Goal: Task Accomplishment & Management: Complete application form

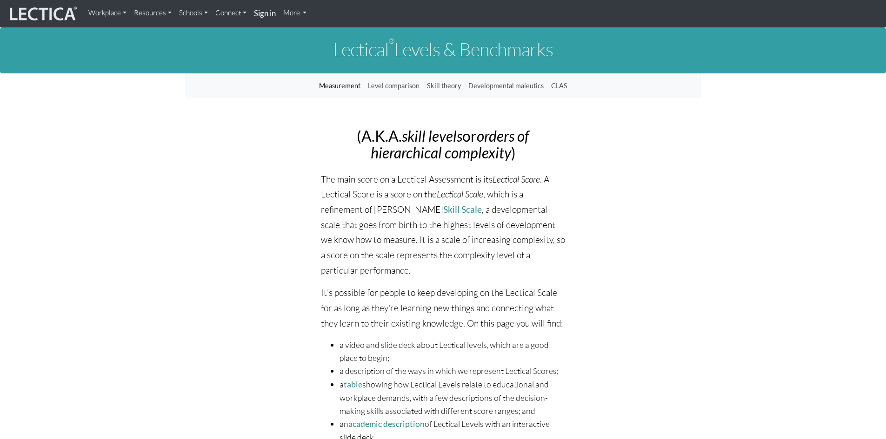
click at [226, 12] on link "Connect" at bounding box center [231, 13] width 39 height 19
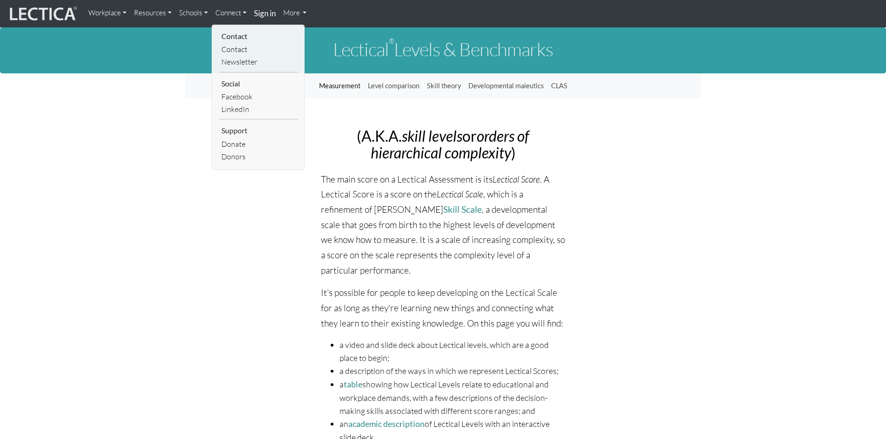
click at [188, 10] on link "Schools" at bounding box center [193, 13] width 36 height 19
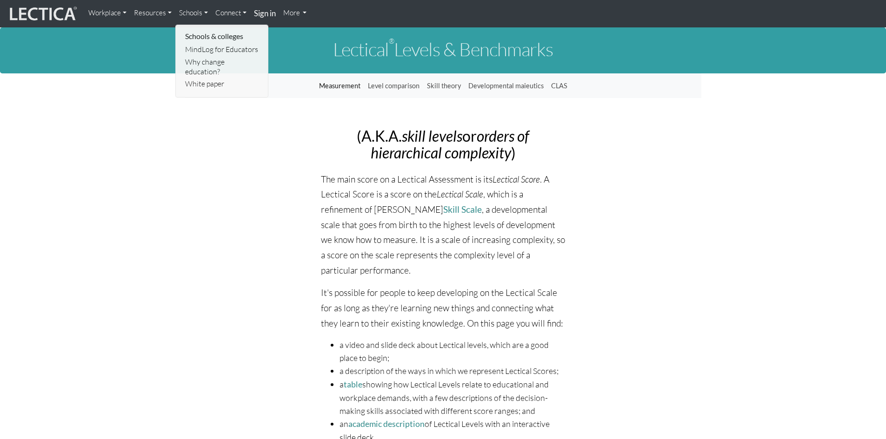
click at [152, 11] on link "Resources" at bounding box center [152, 13] width 45 height 19
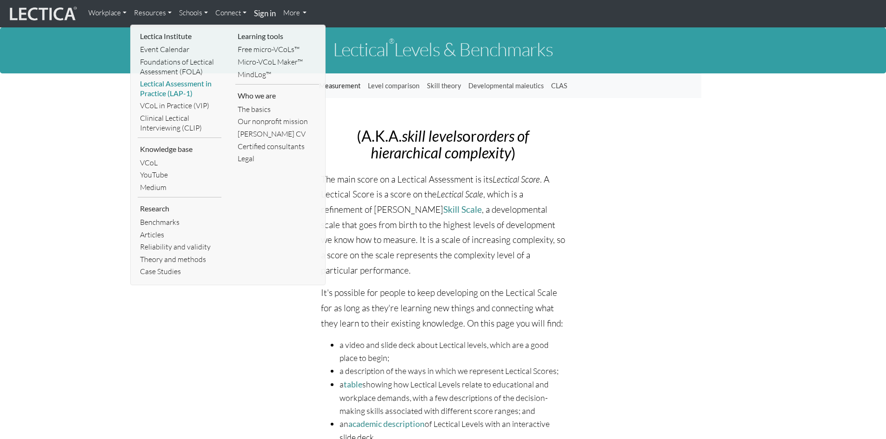
click at [161, 85] on link "Lectical Assessment in Practice (LAP-1)" at bounding box center [180, 89] width 84 height 22
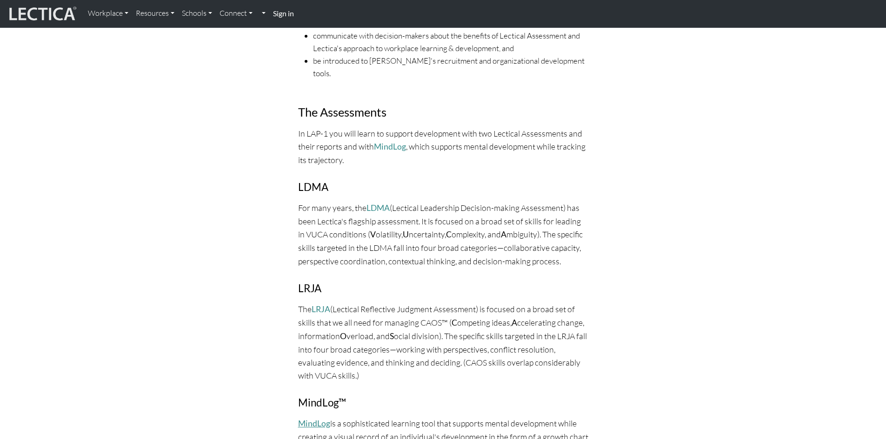
scroll to position [558, 0]
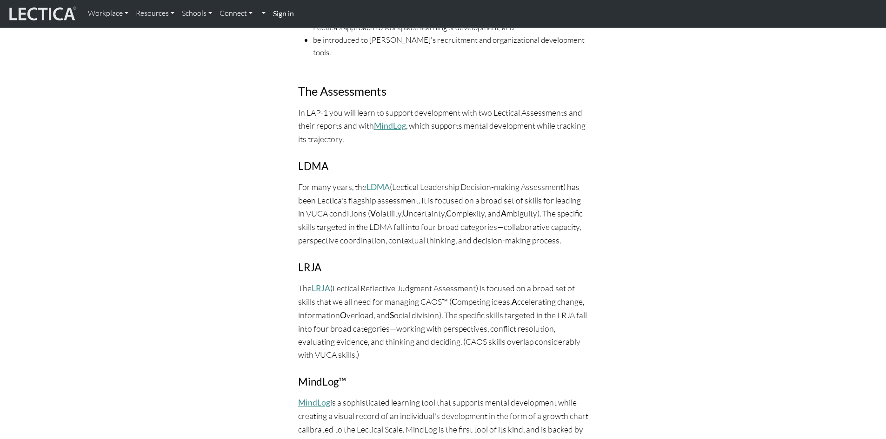
click at [390, 121] on link "MindLog" at bounding box center [390, 126] width 32 height 10
click at [374, 182] on link "LDMA" at bounding box center [377, 187] width 23 height 10
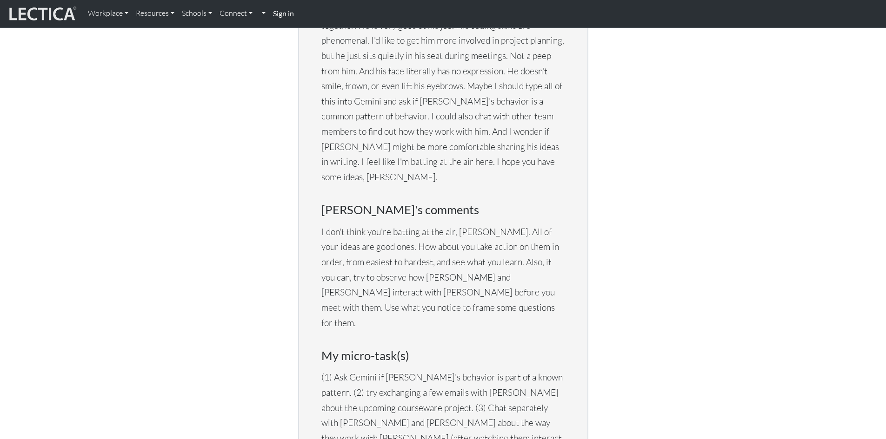
scroll to position [1907, 0]
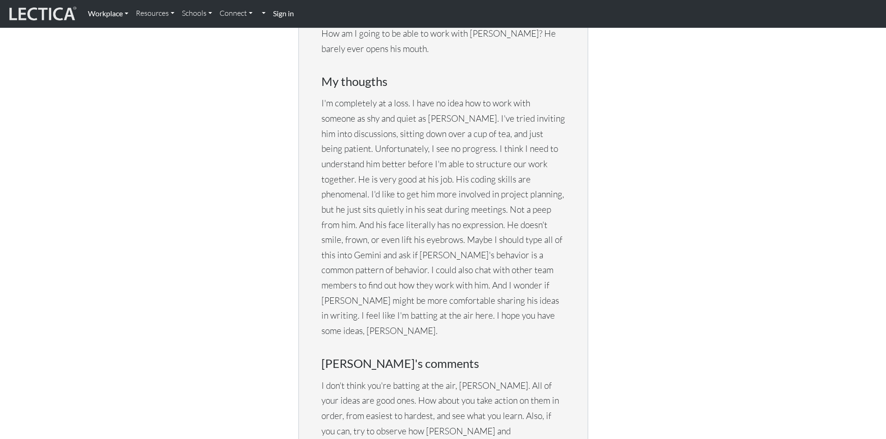
click at [97, 10] on link "Workplace" at bounding box center [108, 14] width 48 height 20
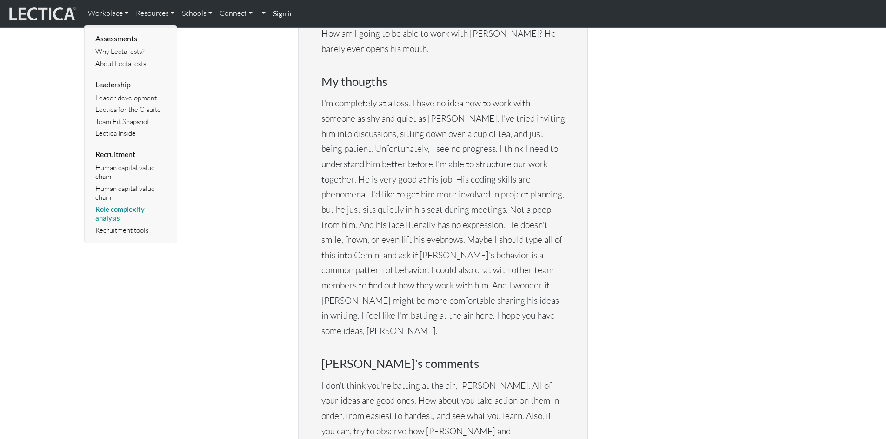
click at [108, 208] on link "Role complexity analysis" at bounding box center [131, 214] width 77 height 21
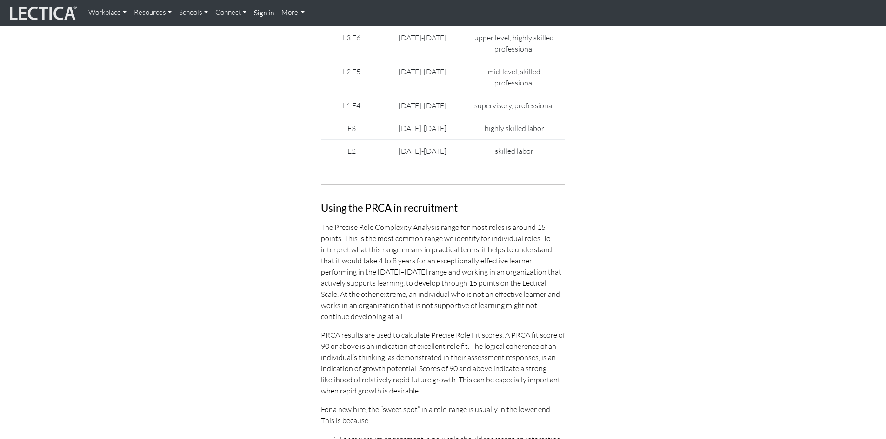
scroll to position [2697, 0]
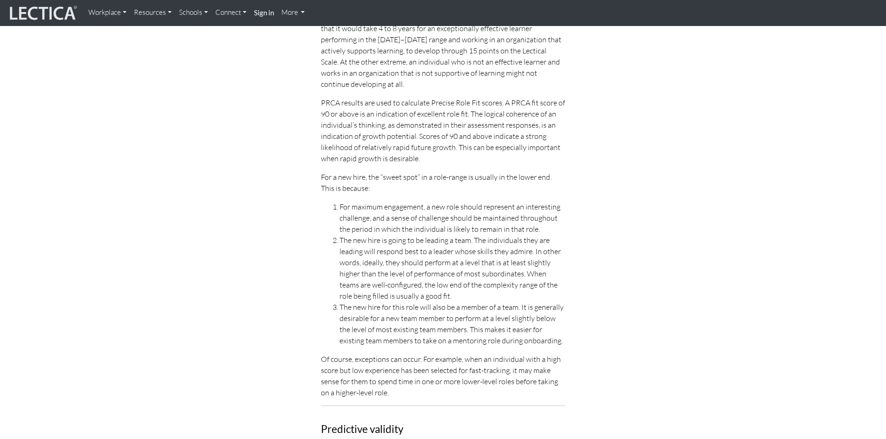
click at [146, 13] on link "Resources" at bounding box center [152, 13] width 45 height 18
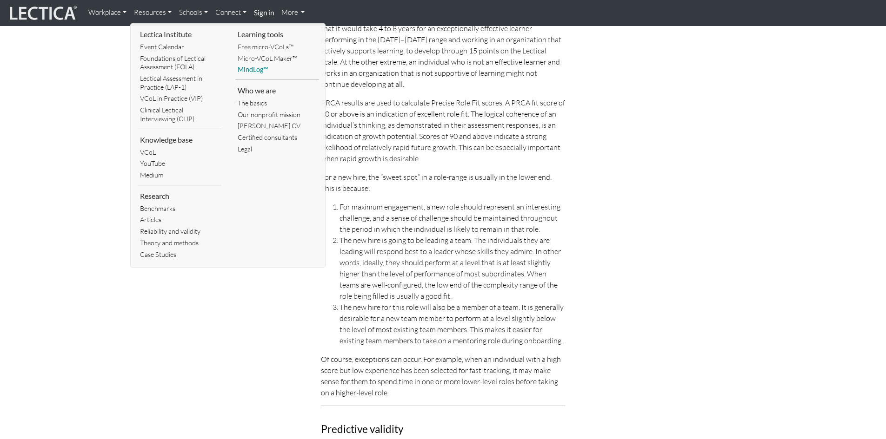
click at [252, 68] on link "MindLog™" at bounding box center [277, 70] width 84 height 12
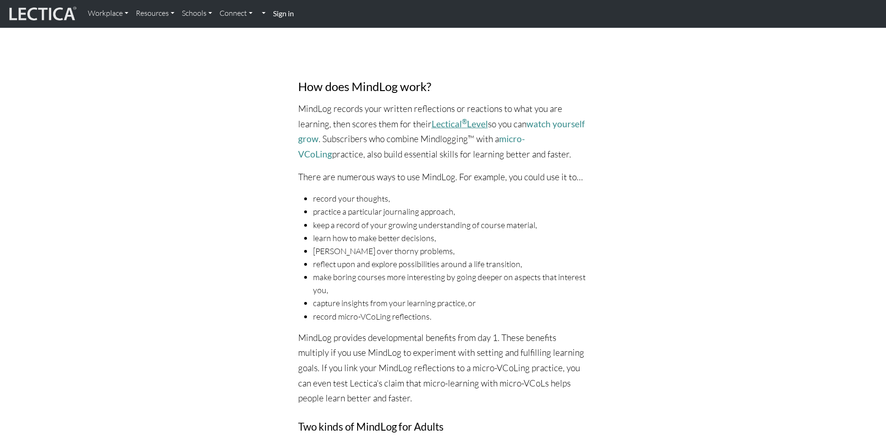
scroll to position [744, 0]
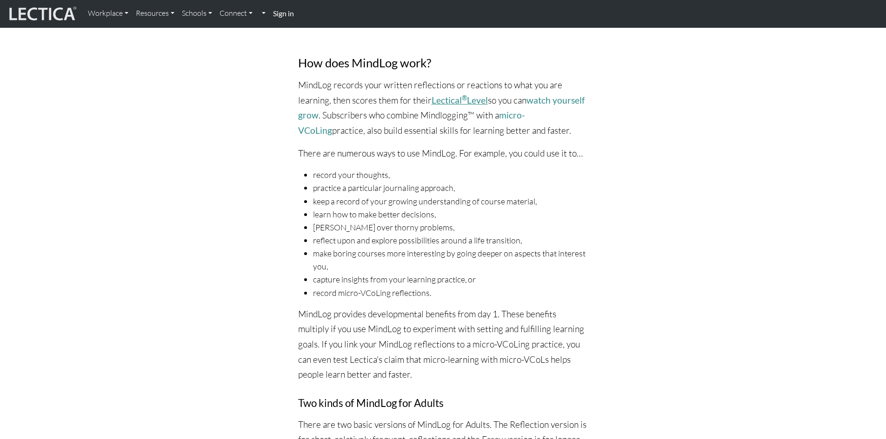
click at [453, 99] on link "Lectical ® Level" at bounding box center [460, 100] width 56 height 11
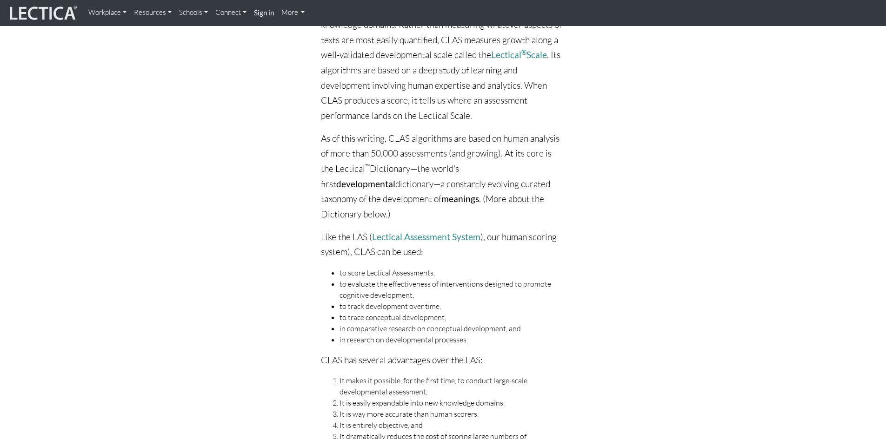
scroll to position [465, 0]
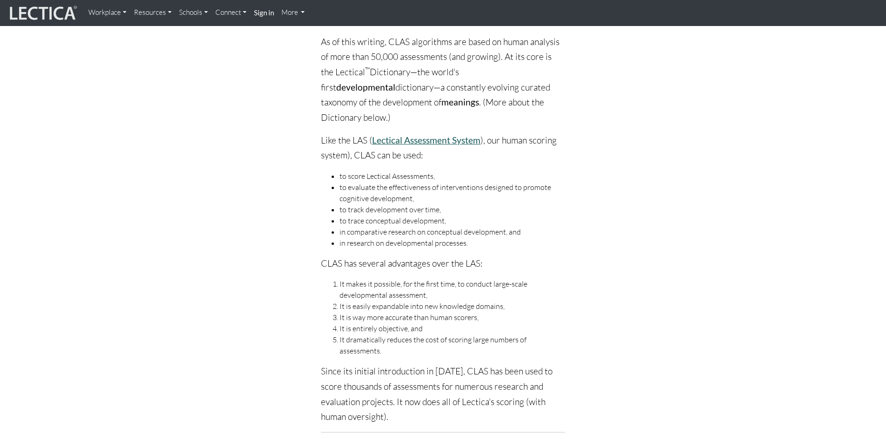
click at [422, 135] on link "Lectical Assessment System" at bounding box center [426, 140] width 108 height 11
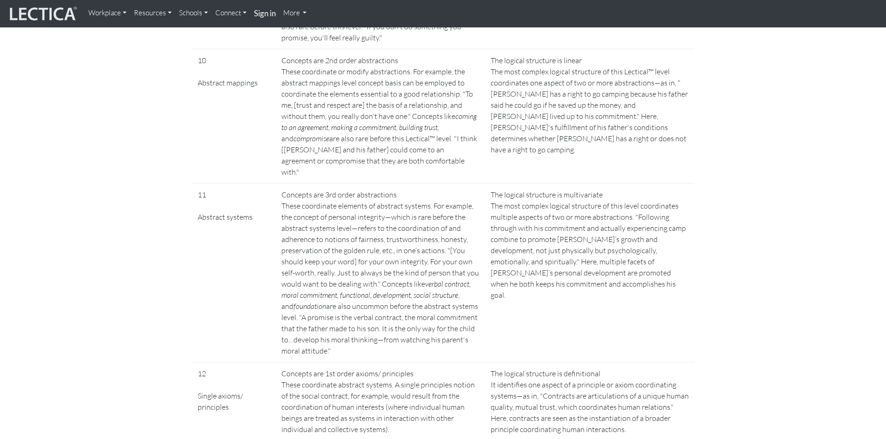
scroll to position [1787, 0]
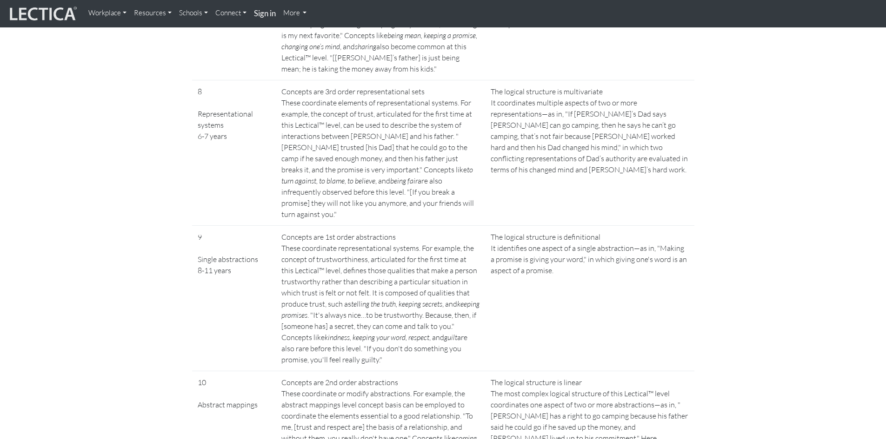
click at [294, 13] on link "More" at bounding box center [295, 13] width 31 height 19
click at [289, 11] on link "More" at bounding box center [295, 13] width 31 height 19
click at [233, 13] on link "Connect" at bounding box center [231, 13] width 39 height 19
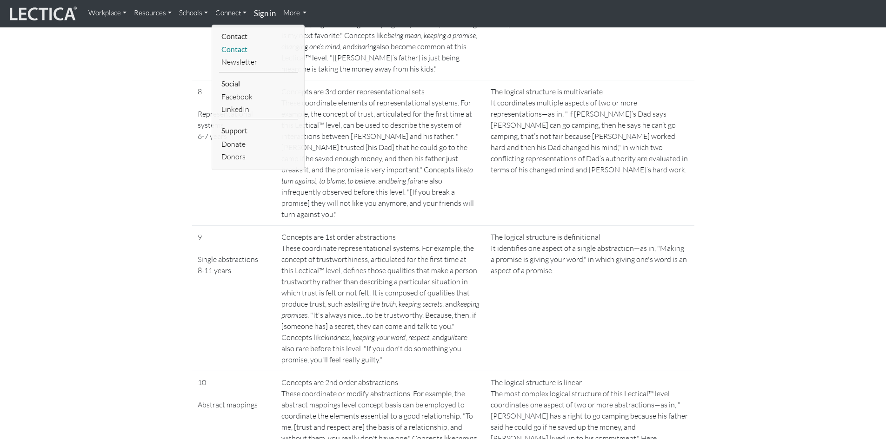
click at [228, 50] on link "Contact" at bounding box center [258, 49] width 79 height 13
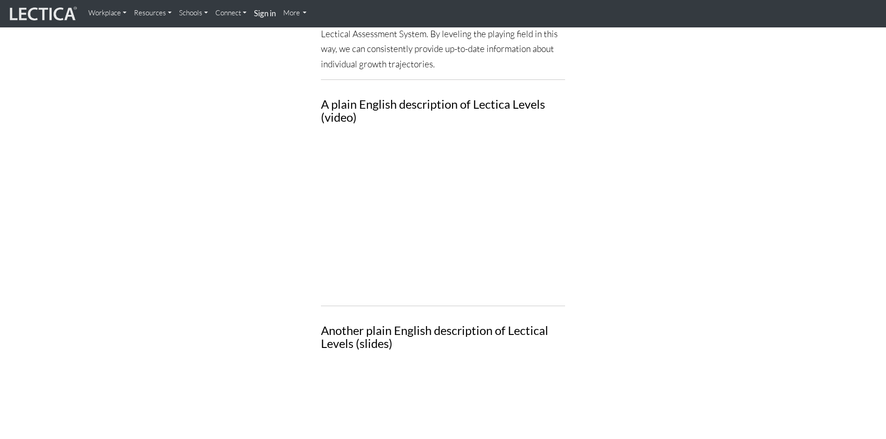
scroll to position [1070, 0]
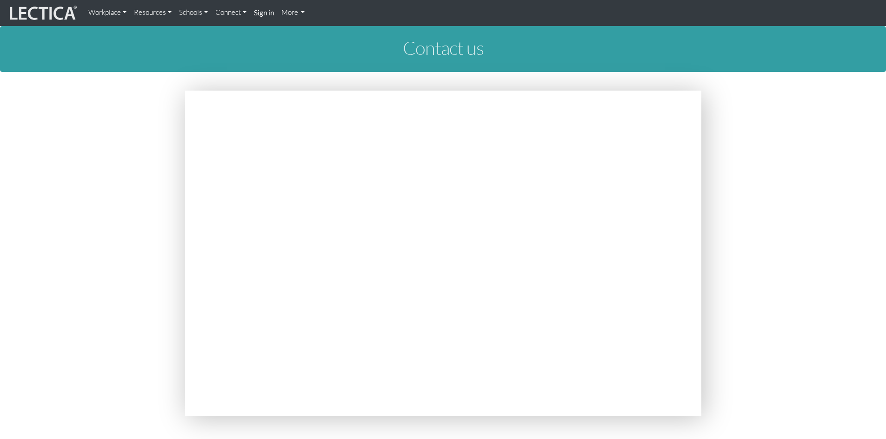
click at [150, 12] on link "Resources" at bounding box center [152, 13] width 45 height 18
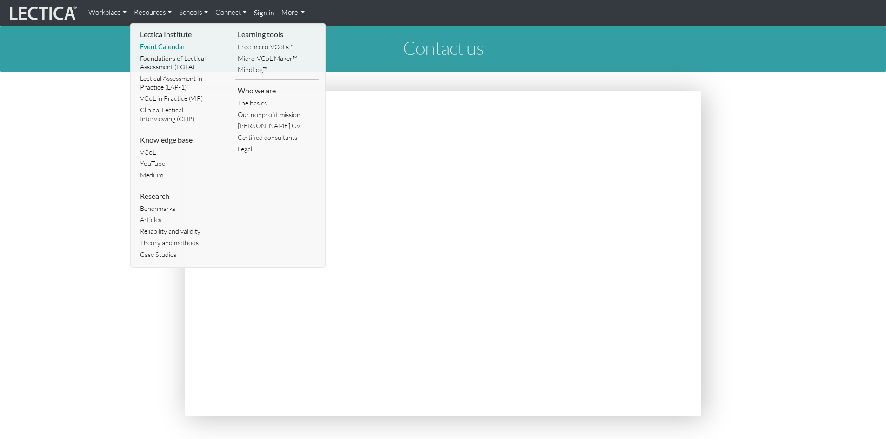
click at [161, 44] on link "Event Calendar" at bounding box center [180, 47] width 84 height 12
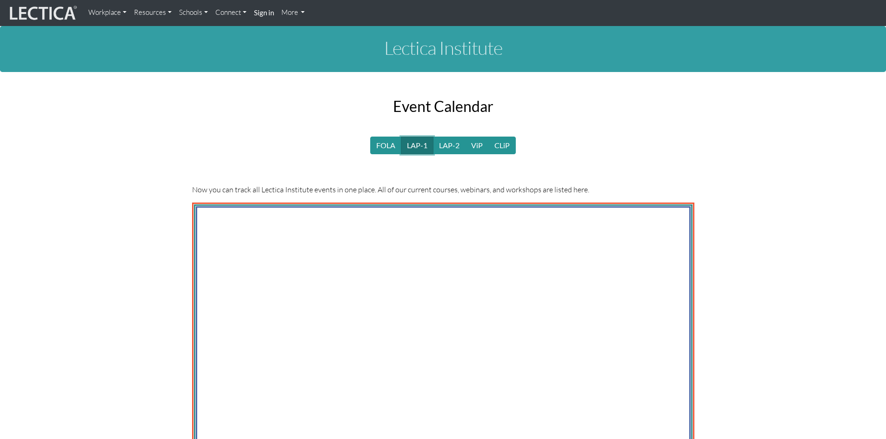
click at [414, 142] on link "LAP-1" at bounding box center [417, 146] width 33 height 18
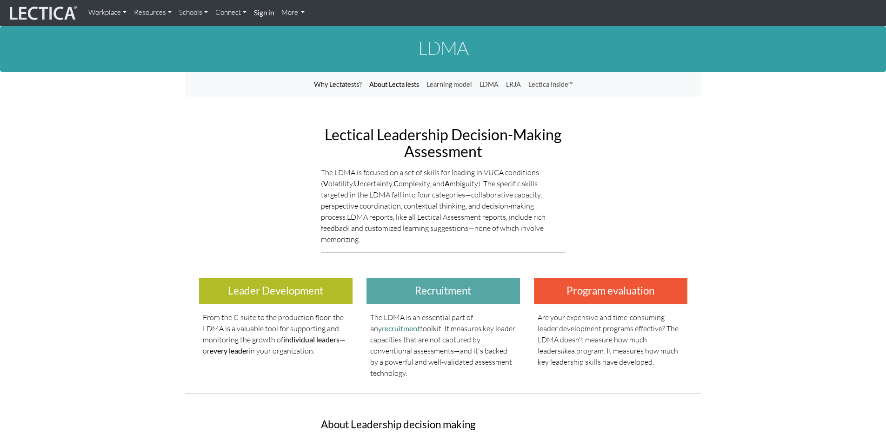
click at [393, 82] on link "About LectaTests" at bounding box center [394, 85] width 57 height 18
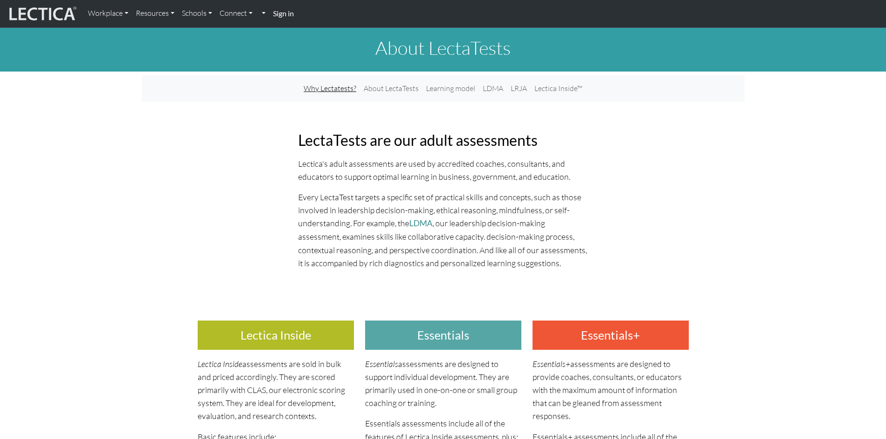
click at [342, 89] on link "Why Lectatests?" at bounding box center [330, 88] width 60 height 19
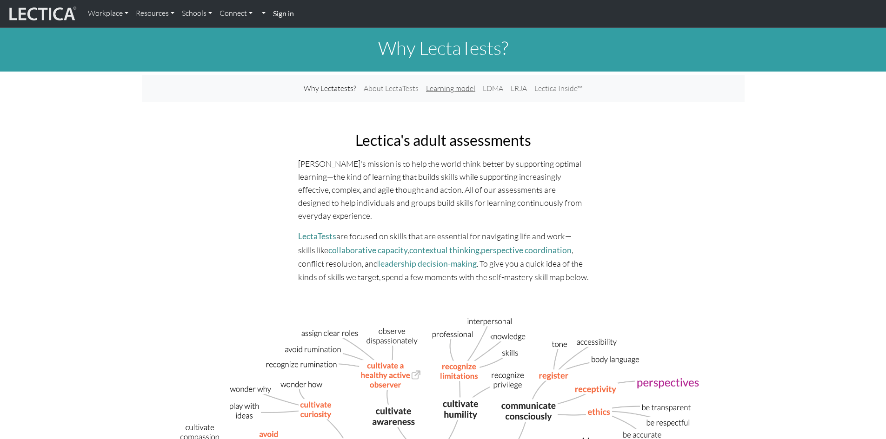
click at [440, 87] on link "Learning model" at bounding box center [450, 88] width 57 height 19
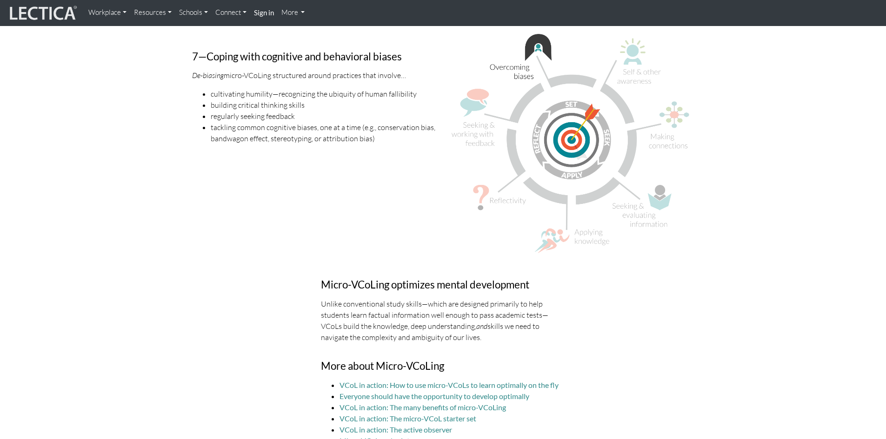
scroll to position [2604, 0]
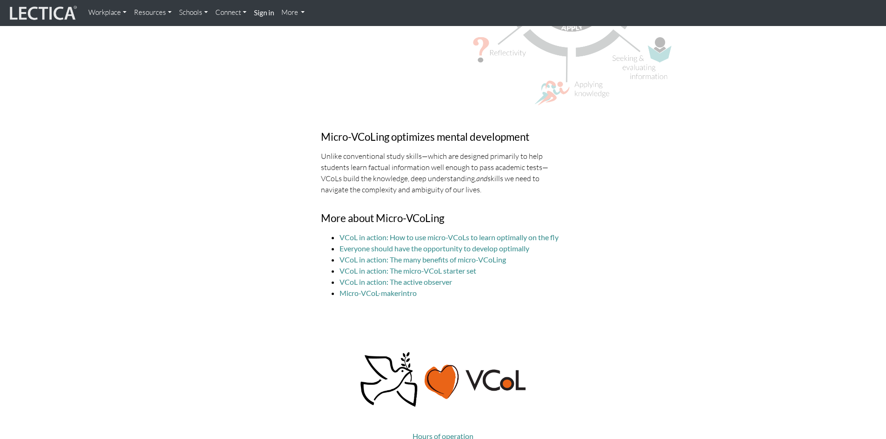
click at [143, 13] on link "Resources" at bounding box center [152, 13] width 45 height 18
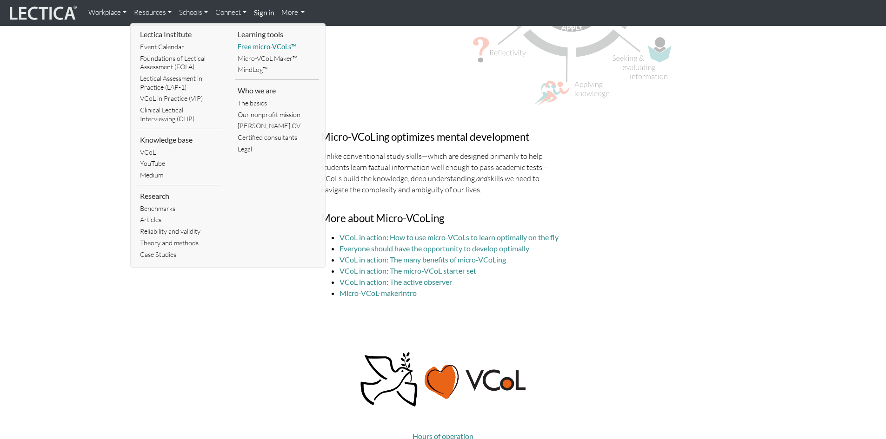
click at [259, 47] on link "Free micro-VCoLs™" at bounding box center [277, 47] width 84 height 12
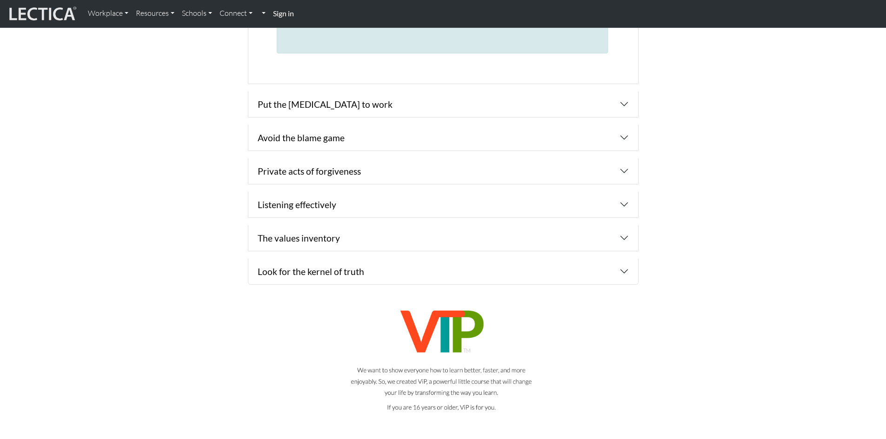
scroll to position [1488, 0]
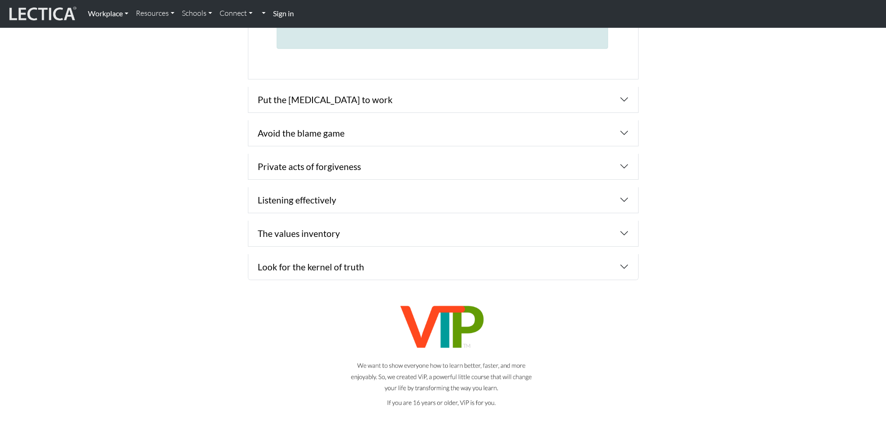
click at [100, 12] on link "Workplace" at bounding box center [108, 14] width 48 height 20
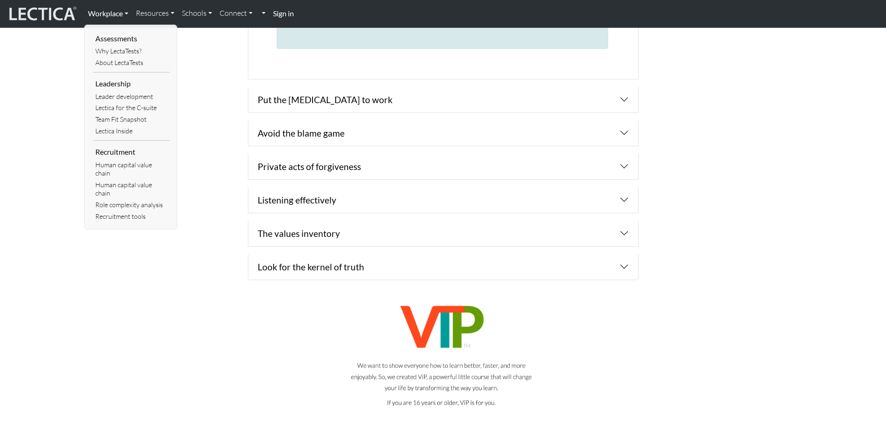
click at [103, 11] on link "Workplace" at bounding box center [108, 14] width 48 height 20
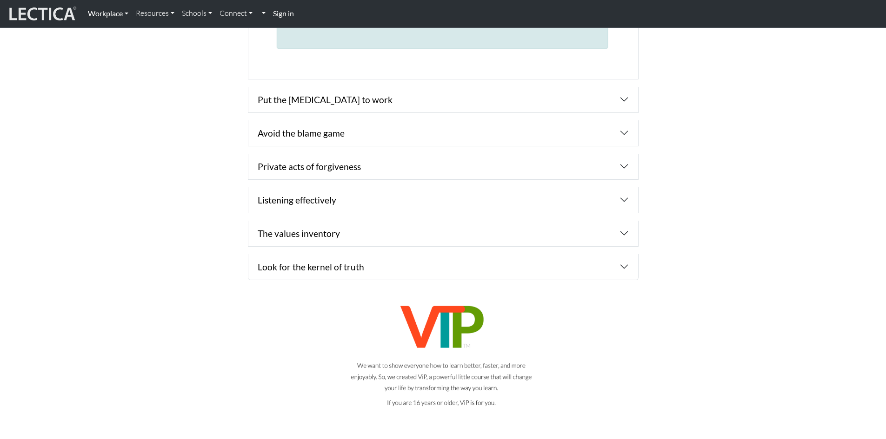
click at [103, 11] on link "Workplace" at bounding box center [108, 14] width 48 height 20
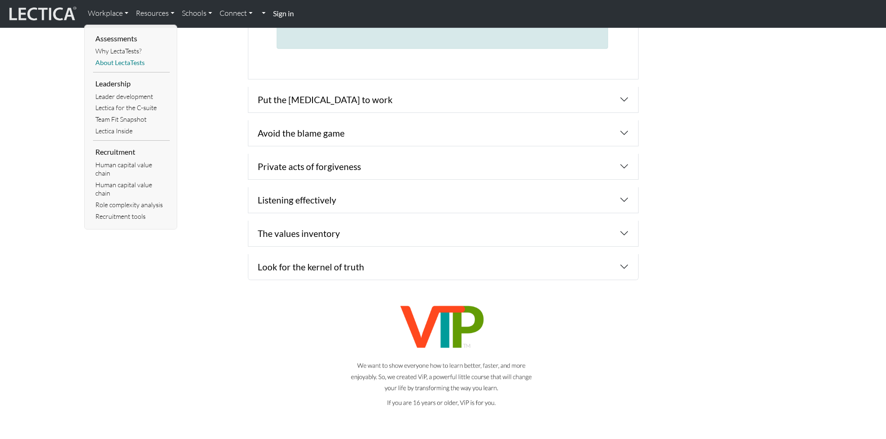
click at [126, 63] on link "About LectaTests" at bounding box center [131, 63] width 77 height 12
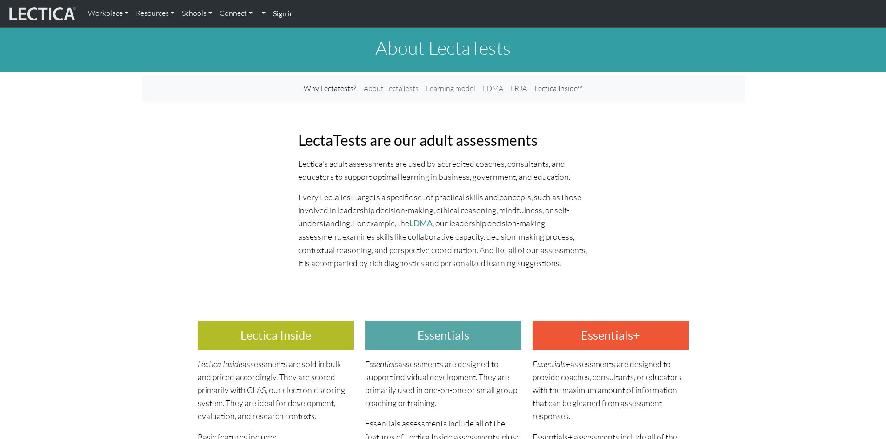
click at [558, 87] on link "Lectica Inside™" at bounding box center [558, 88] width 55 height 19
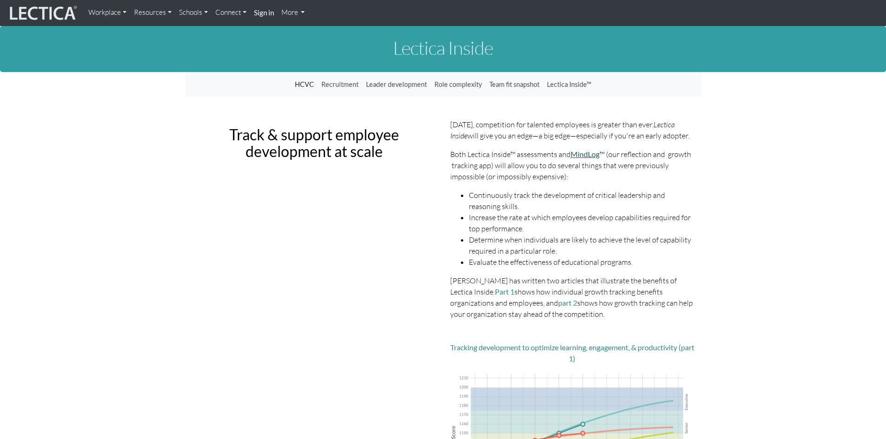
click at [590, 154] on link "MindLog" at bounding box center [585, 154] width 29 height 9
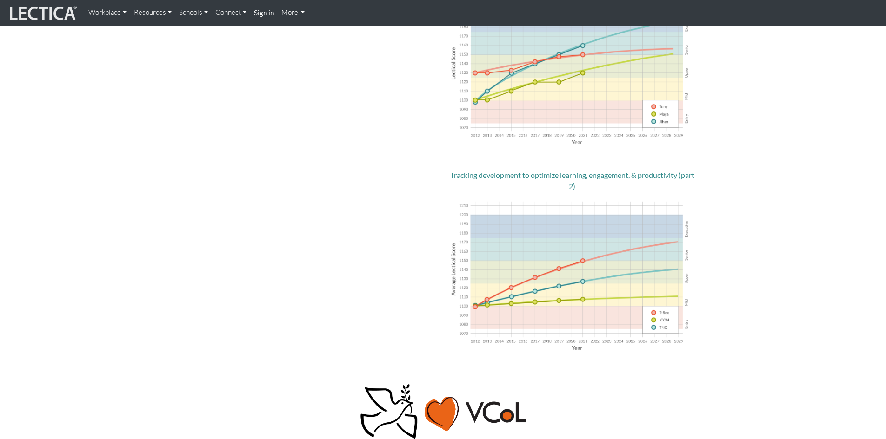
scroll to position [512, 0]
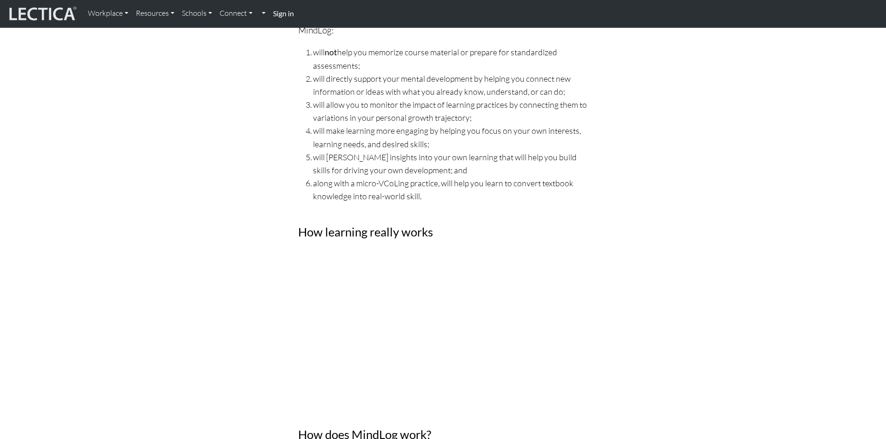
scroll to position [93, 0]
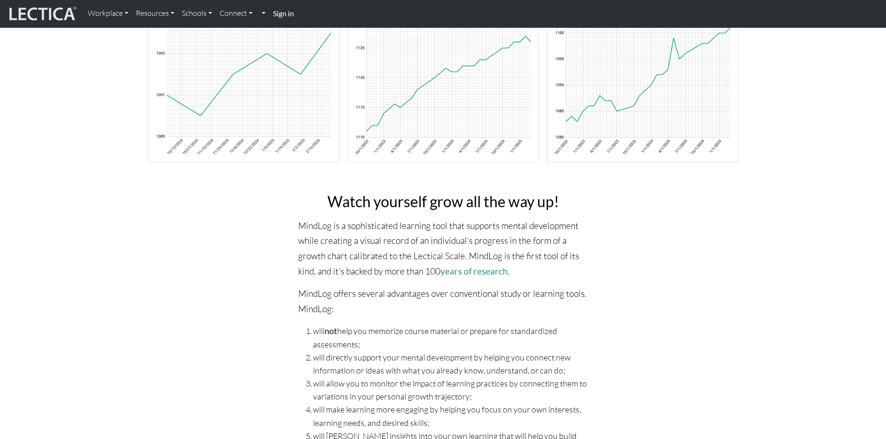
click at [277, 11] on strong "Sign in" at bounding box center [283, 13] width 21 height 9
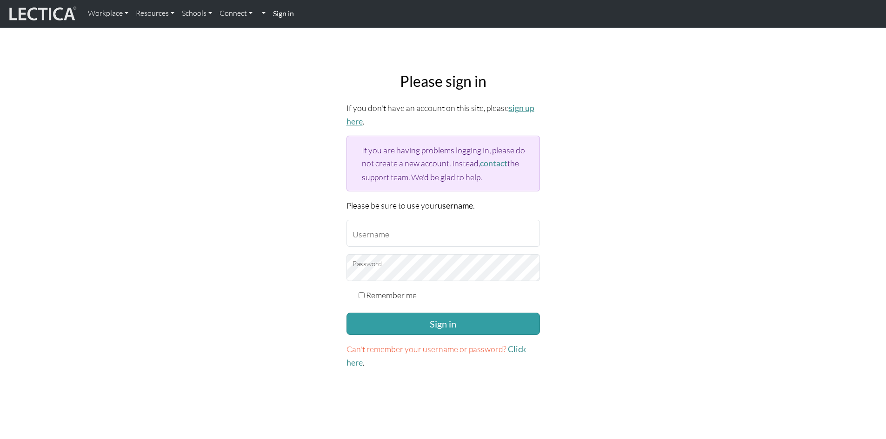
click at [525, 109] on link "sign up here" at bounding box center [440, 114] width 188 height 23
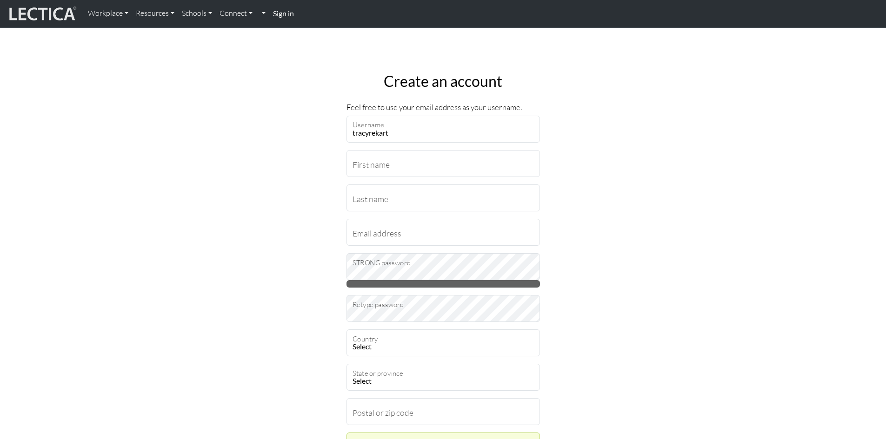
type input "tracyrekart"
click at [400, 165] on input "First name" at bounding box center [442, 163] width 193 height 27
type input "Tracy"
type input "Rekart"
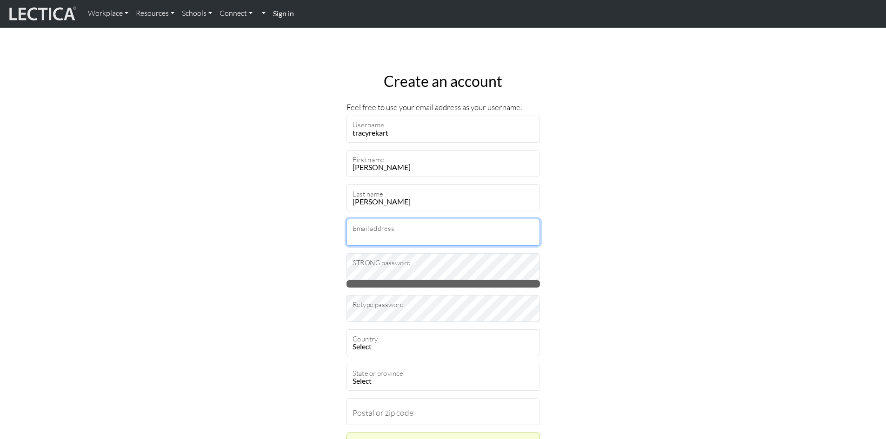
type input "tracy@mccarthyconsulting.net"
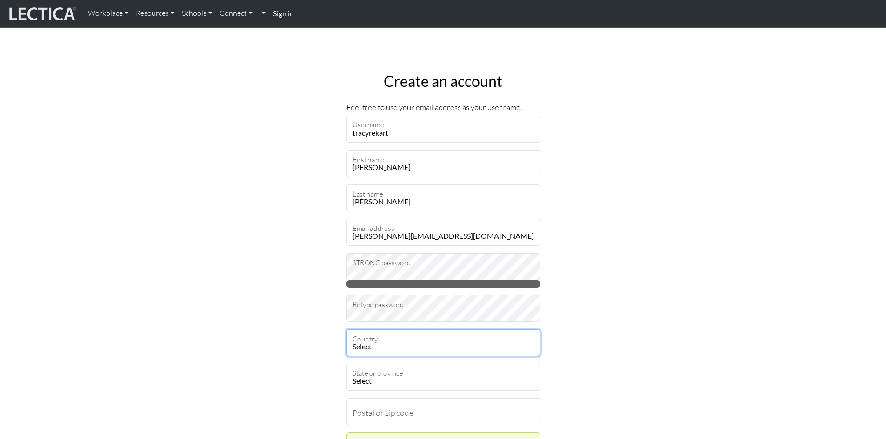
select select "237"
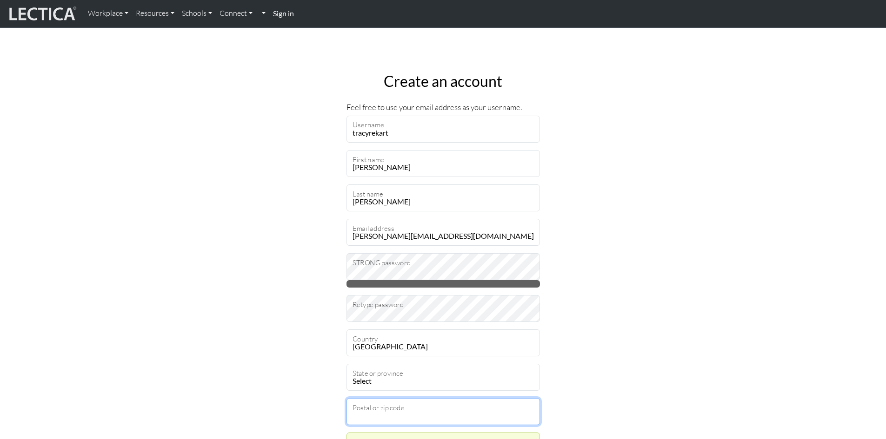
type input "98115"
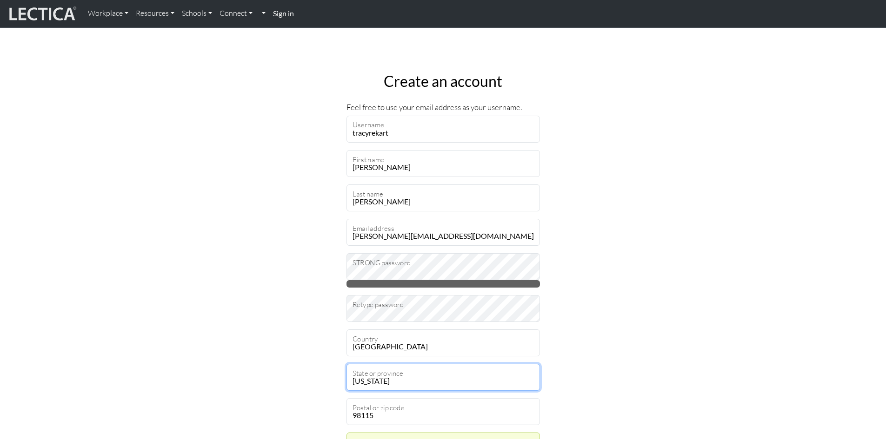
select select "11693"
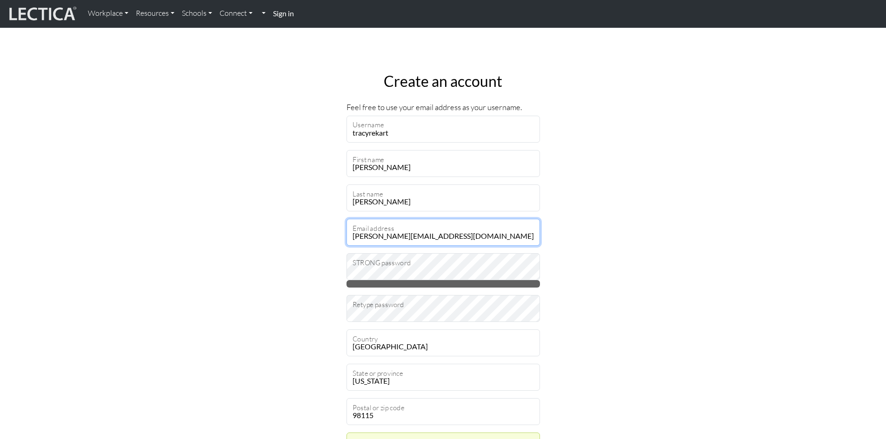
drag, startPoint x: 456, startPoint y: 240, endPoint x: 407, endPoint y: 244, distance: 49.0
click at [407, 244] on input "tracy@mccarthyconsulting.net" at bounding box center [442, 232] width 193 height 27
type input "tracy@mccarthyrekart.com"
drag, startPoint x: 692, startPoint y: 176, endPoint x: 651, endPoint y: 201, distance: 48.7
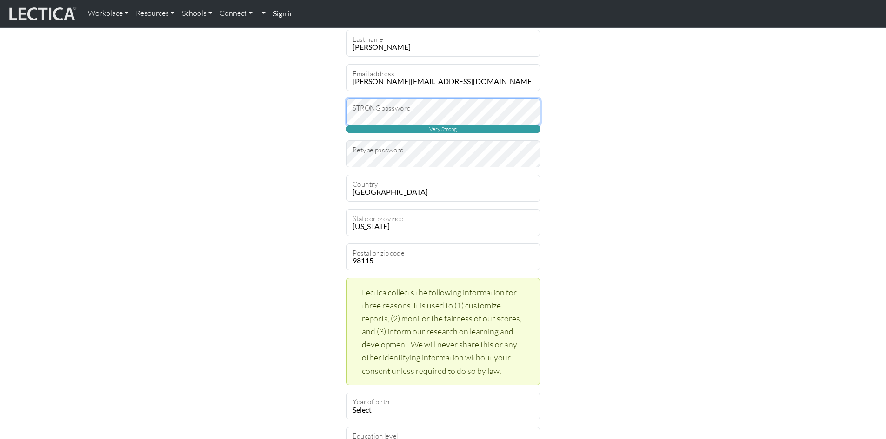
scroll to position [186, 0]
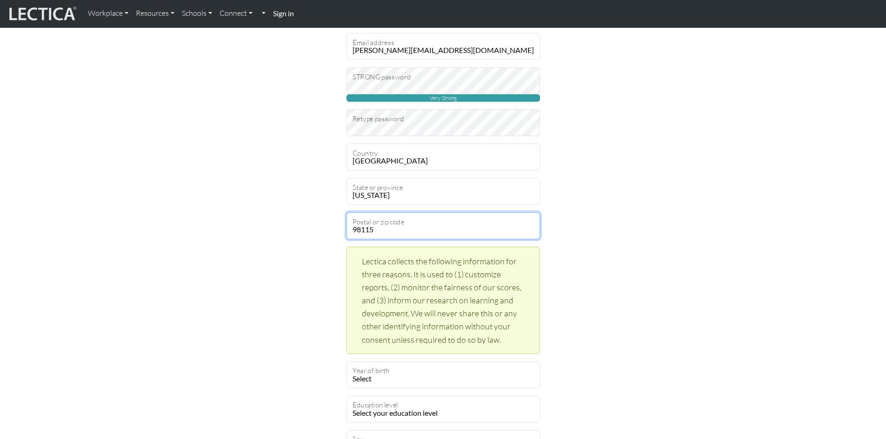
drag, startPoint x: 373, startPoint y: 233, endPoint x: 360, endPoint y: 230, distance: 13.2
click at [360, 230] on input "98115" at bounding box center [442, 226] width 193 height 27
type input "98862"
click at [649, 184] on div "Create an account Feel free to use your email address as your username. tracyre…" at bounding box center [443, 296] width 614 height 835
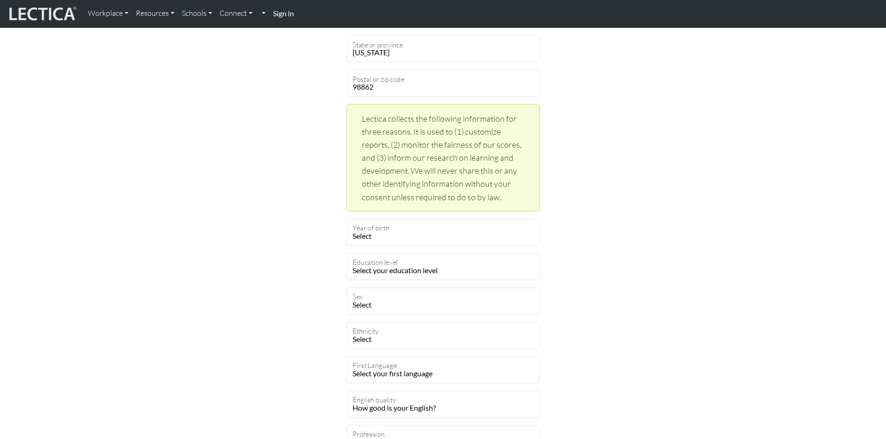
scroll to position [372, 0]
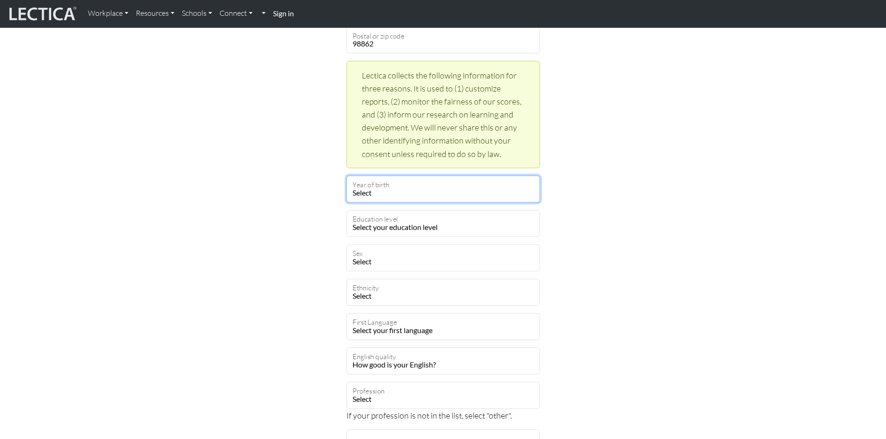
click at [383, 198] on select "Select 2025 2024 2023 2022 2021 2020 2019 2018 2017 2016 2015 2014 2013 2012 20…" at bounding box center [442, 189] width 193 height 27
select select "1970"
click at [346, 176] on select "Select 2025 2024 2023 2022 2021 2020 2019 2018 2017 2016 2015 2014 2013 2012 20…" at bounding box center [442, 189] width 193 height 27
click at [415, 226] on select "Select your education level toddler pre-pre-pre-k pre-pre-k pre-k Kindergarten …" at bounding box center [442, 223] width 193 height 27
select select "23"
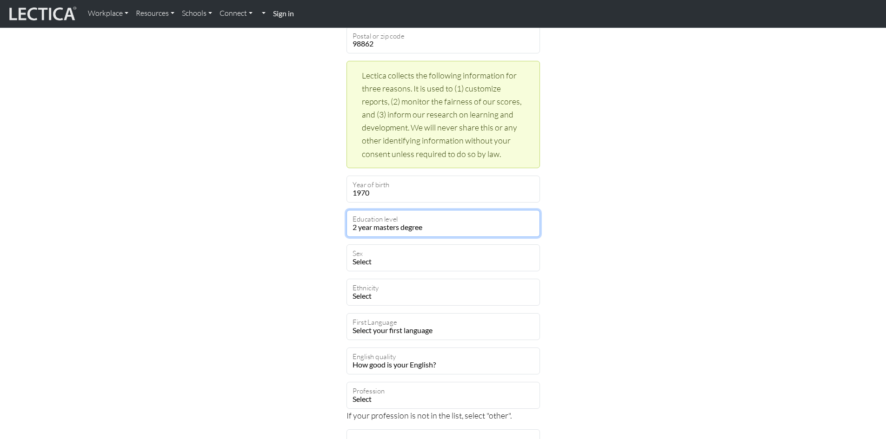
click at [346, 210] on select "Select your education level toddler pre-pre-pre-k pre-pre-k pre-k Kindergarten …" at bounding box center [442, 223] width 193 height 27
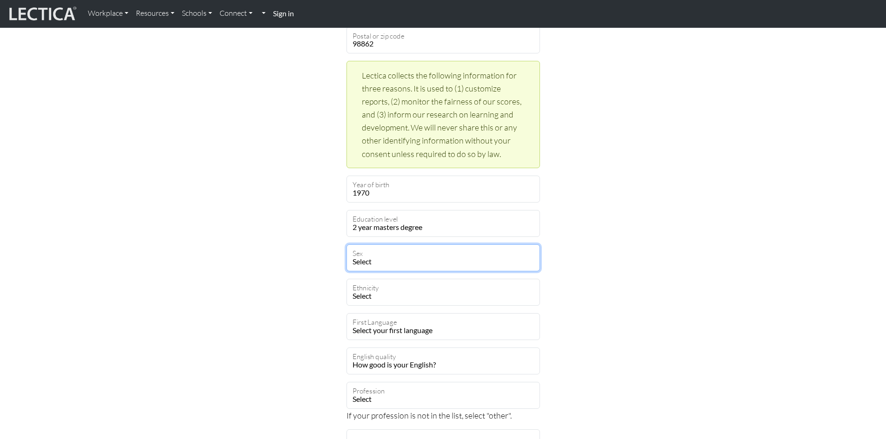
click at [383, 257] on select "Select Male Female Binary Non-binary Opt out" at bounding box center [442, 258] width 193 height 27
select select "female"
click at [346, 245] on select "Select Male Female Binary Non-binary Opt out" at bounding box center [442, 258] width 193 height 27
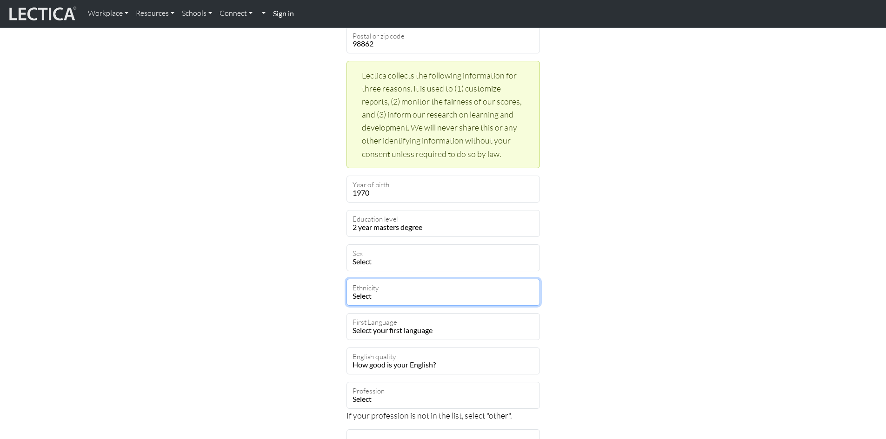
click at [386, 297] on select "Select African Asian Black Carribean Caucasian Central American Eurasian Indian…" at bounding box center [442, 292] width 193 height 27
select select "101"
click at [346, 279] on select "Select African Asian Black Carribean Caucasian Central American Eurasian Indian…" at bounding box center [442, 292] width 193 height 27
click at [390, 333] on select "Select your first language Abkhazian Achinese Acoli Adangme Adyghe Afar Afrihil…" at bounding box center [442, 326] width 193 height 27
select select "1927"
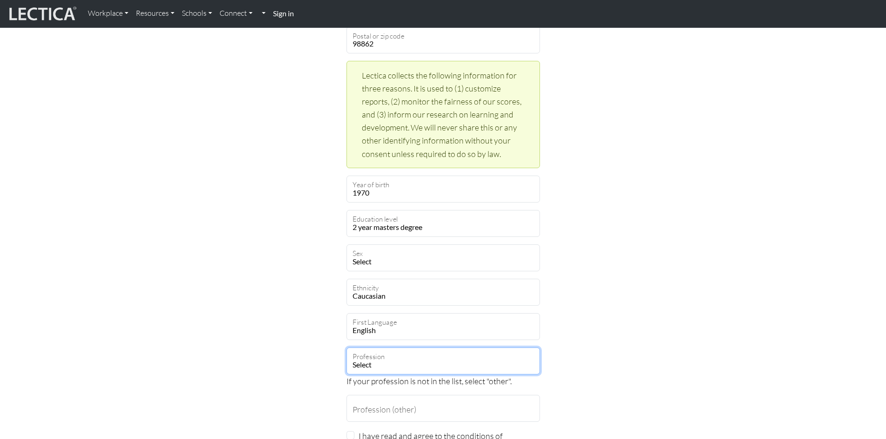
click at [390, 361] on select "Select academic accounting/finance administration arts: performing arts: visual…" at bounding box center [442, 361] width 193 height 27
select select "4"
click at [346, 348] on select "Select academic accounting/finance administration arts: performing arts: visual…" at bounding box center [442, 361] width 193 height 27
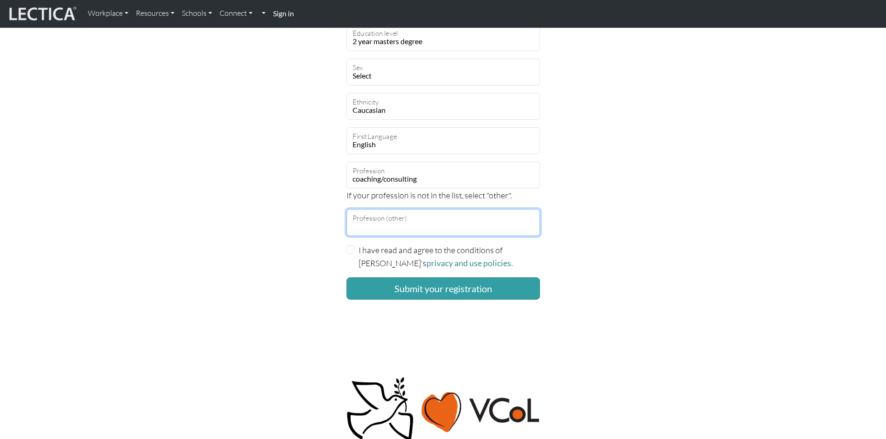
click at [381, 220] on input "Profession (other)" at bounding box center [442, 222] width 193 height 27
click at [352, 250] on input "I have read and agree to the conditions of Lectica's privacy and use policies." at bounding box center [350, 250] width 8 height 8
checkbox input "true"
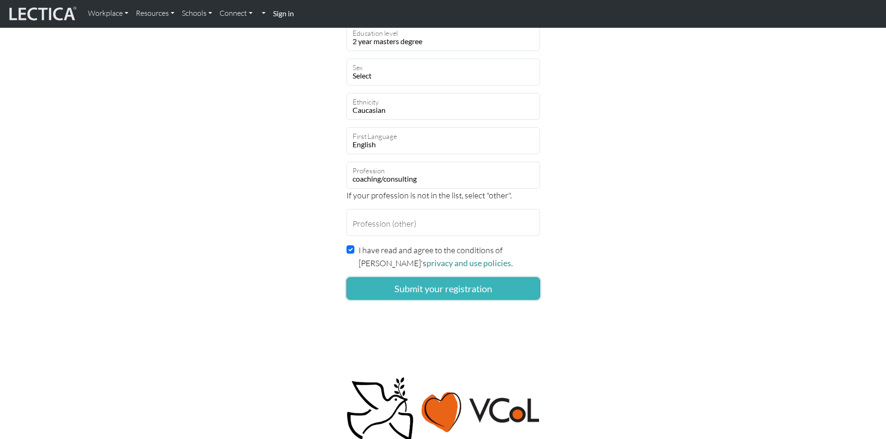
click at [425, 284] on button "Submit your registration" at bounding box center [442, 289] width 193 height 22
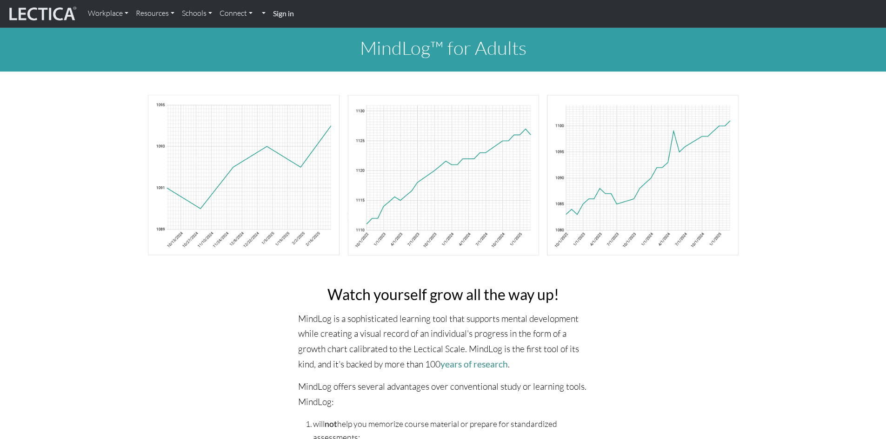
click at [286, 13] on strong "Sign in" at bounding box center [283, 13] width 21 height 9
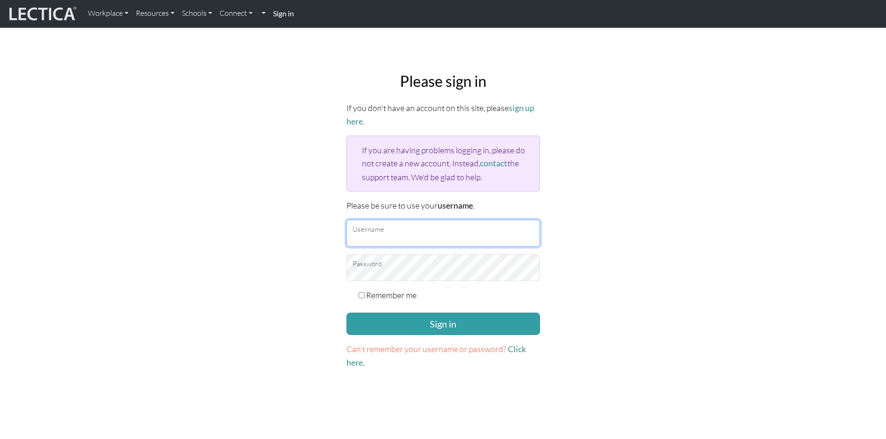
type input "tracyrekart"
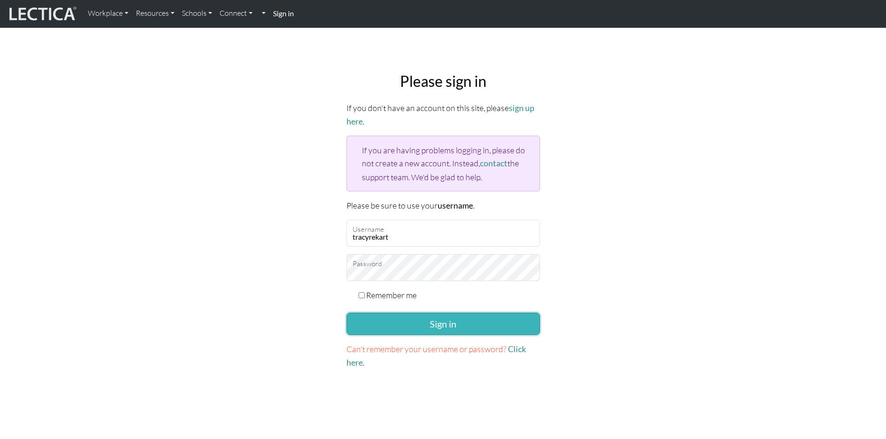
click at [407, 324] on button "Sign in" at bounding box center [442, 324] width 193 height 22
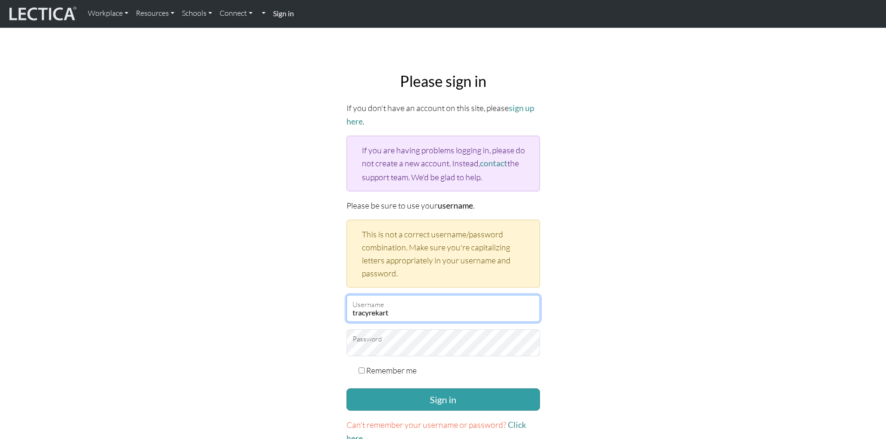
drag, startPoint x: 409, startPoint y: 308, endPoint x: 369, endPoint y: 309, distance: 40.0
click at [369, 309] on input "tracyrekart" at bounding box center [442, 308] width 193 height 27
type input "[PERSON_NAME][EMAIL_ADDRESS][DOMAIN_NAME]"
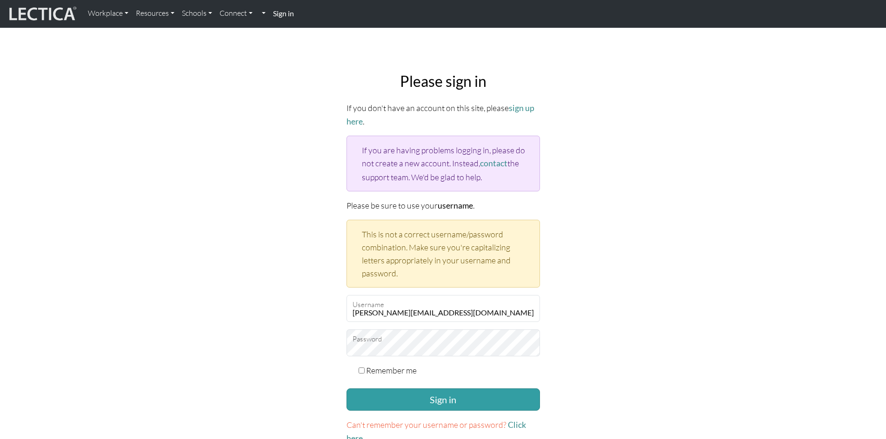
drag, startPoint x: 631, startPoint y: 268, endPoint x: 626, endPoint y: 276, distance: 9.4
click at [631, 268] on div "Please sign in If you don't have an account on this site, please sign up here .…" at bounding box center [443, 259] width 614 height 388
click at [452, 394] on button "Sign in" at bounding box center [442, 400] width 193 height 22
type input "tracyrekart"
click at [488, 159] on link "contact" at bounding box center [493, 164] width 27 height 10
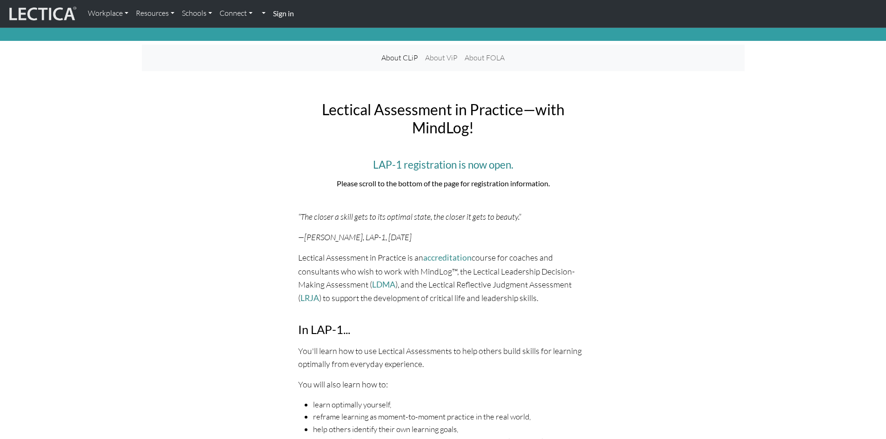
scroll to position [47, 0]
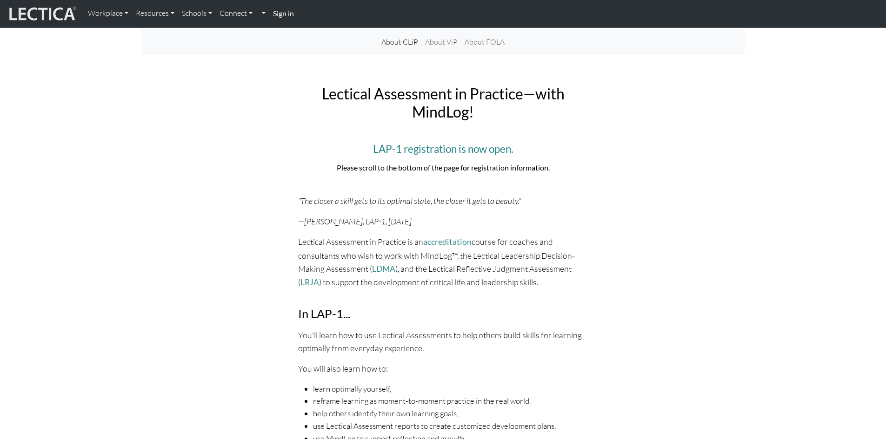
click at [416, 150] on span "LAP-1 registration is now open." at bounding box center [443, 149] width 140 height 13
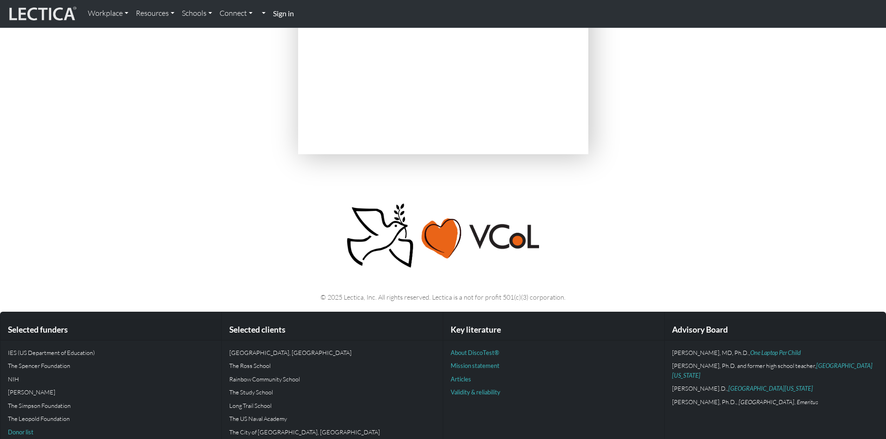
scroll to position [2324, 0]
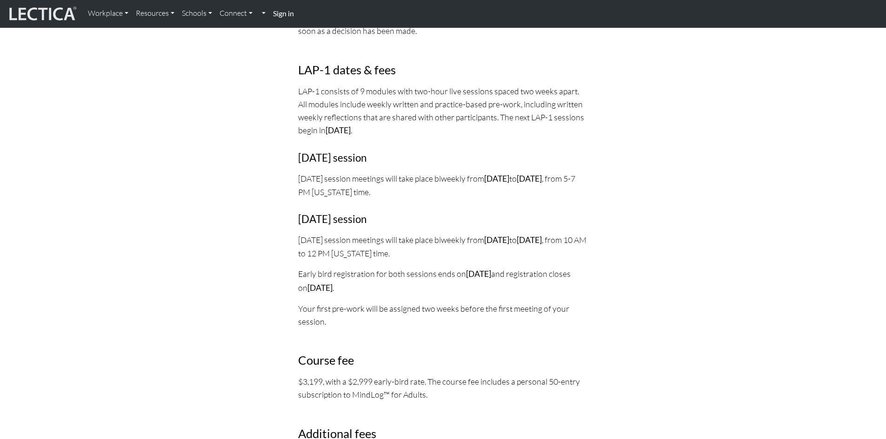
scroll to position [1115, 0]
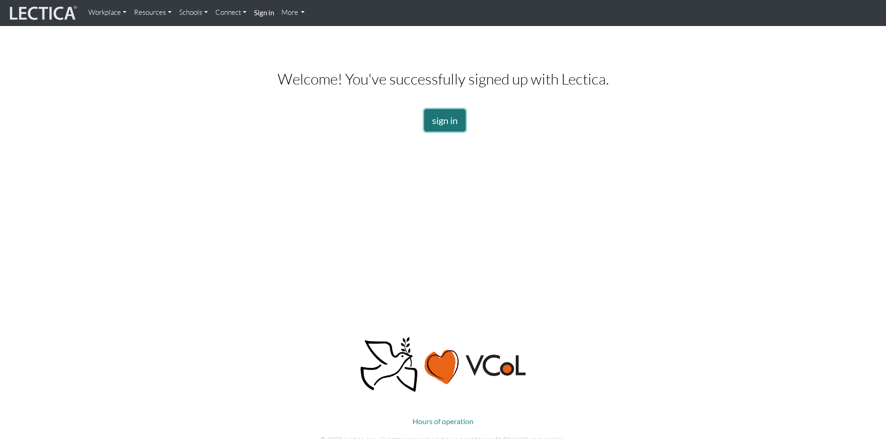
click at [440, 120] on link "sign in" at bounding box center [444, 120] width 41 height 22
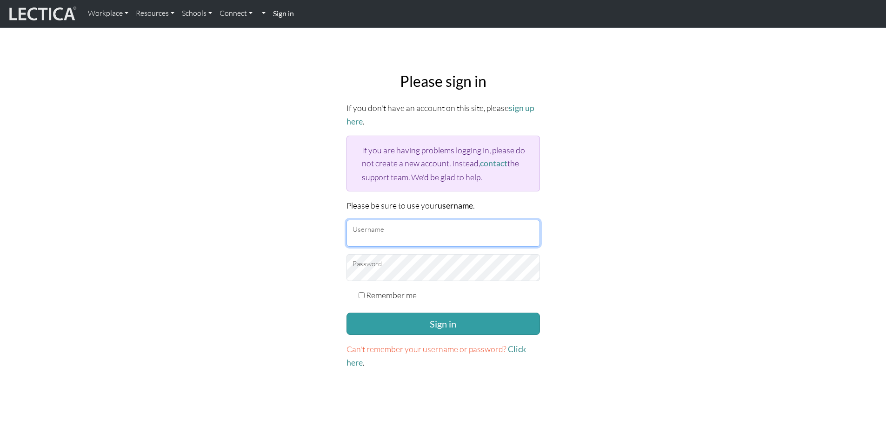
type input "tracyrekart"
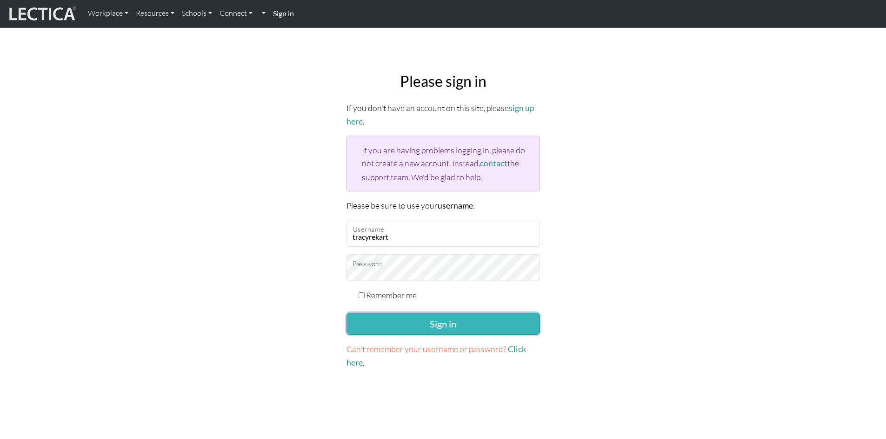
click at [434, 319] on button "Sign in" at bounding box center [442, 324] width 193 height 22
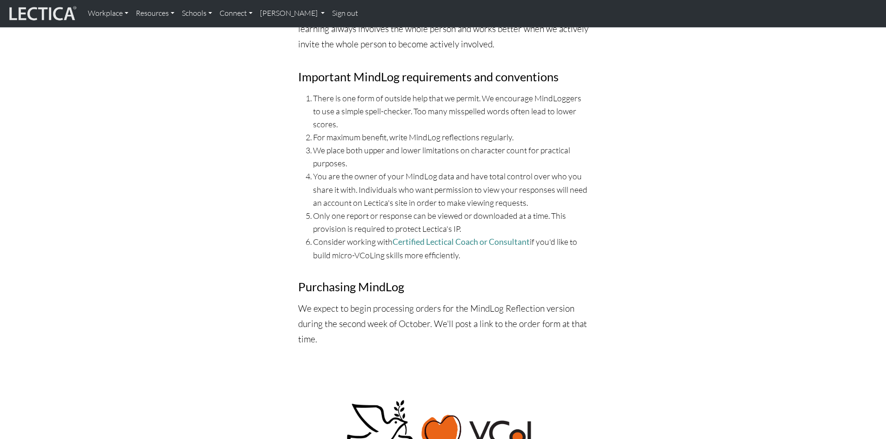
scroll to position [3674, 0]
